Goal: Task Accomplishment & Management: Manage account settings

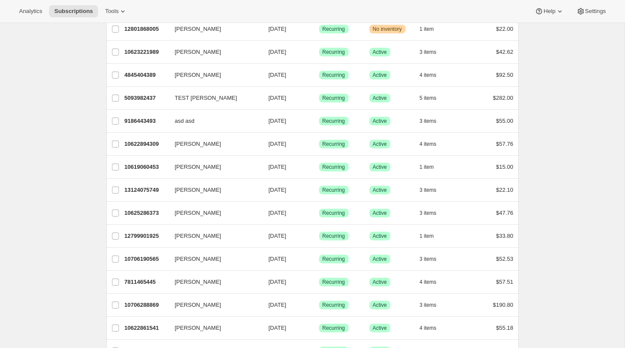
scroll to position [370, 0]
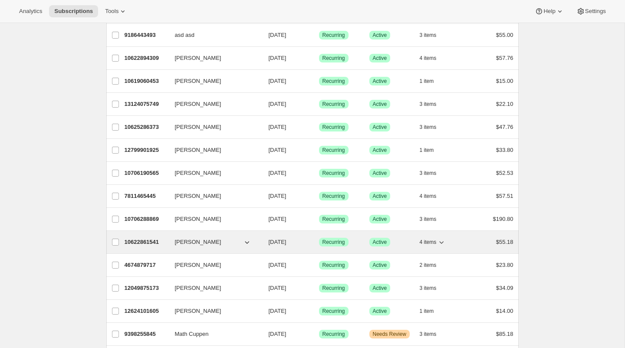
click at [137, 242] on div "10622861541 [PERSON_NAME] [DATE] Success Recurring Success Active 4 items $55.18" at bounding box center [319, 242] width 389 height 12
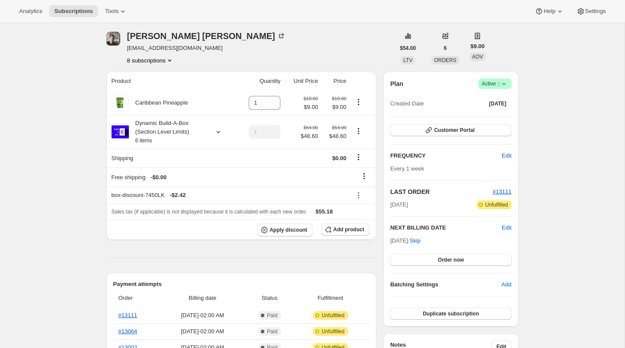
scroll to position [32, 0]
click at [434, 127] on span "Customer Portal" at bounding box center [454, 129] width 40 height 7
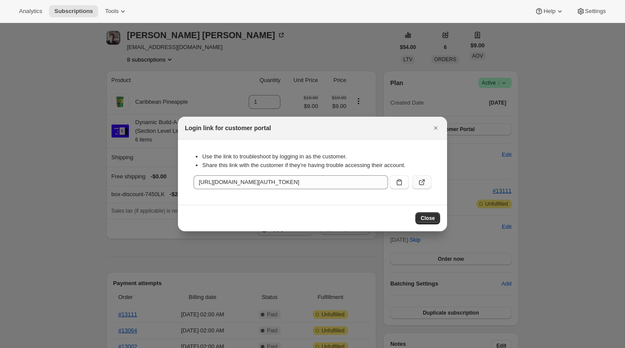
click at [419, 184] on icon ":rc8:" at bounding box center [421, 182] width 5 height 5
